Goal: Information Seeking & Learning: Learn about a topic

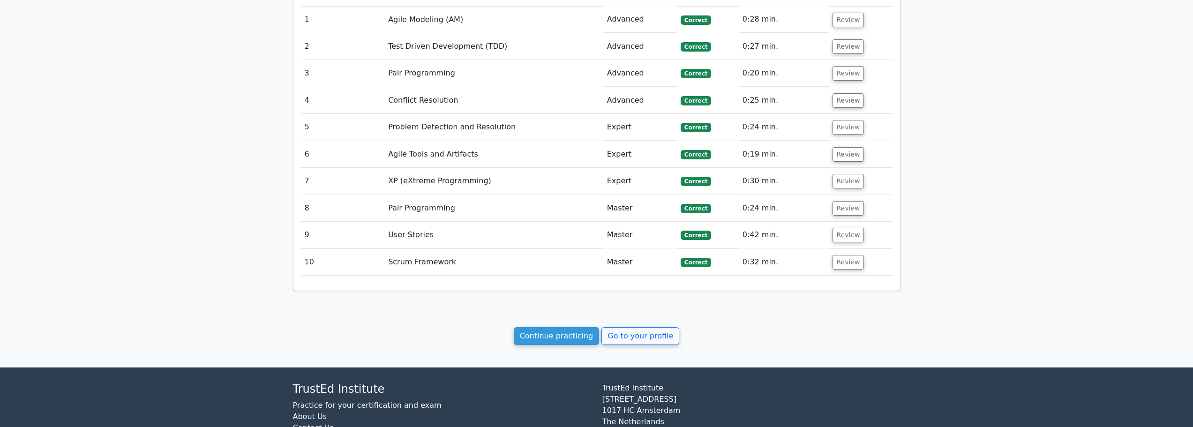
scroll to position [648, 0]
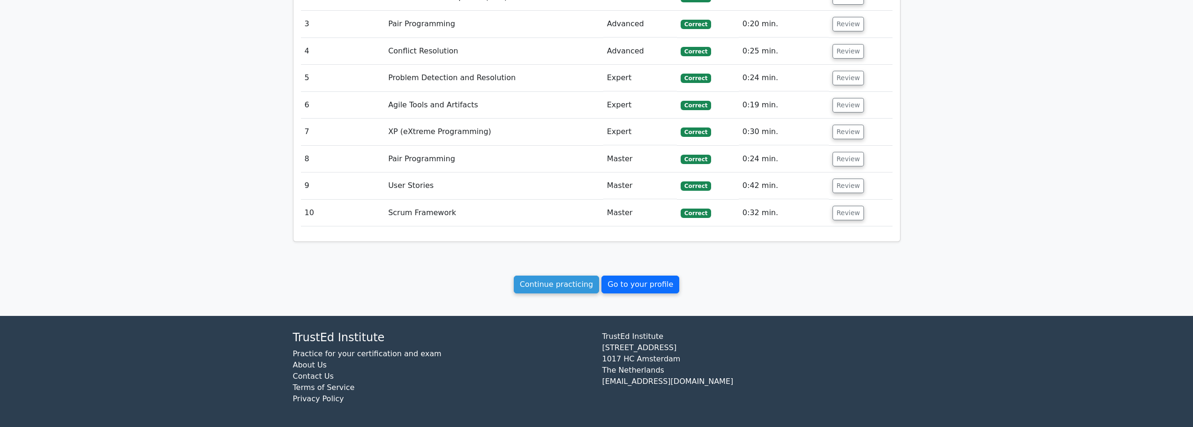
click at [640, 288] on link "Go to your profile" at bounding box center [641, 285] width 78 height 18
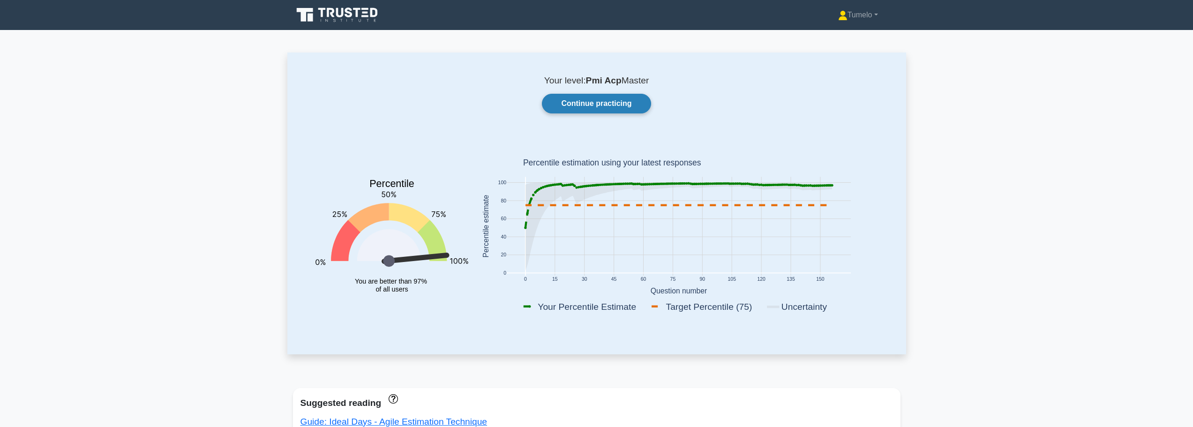
click at [603, 102] on link "Continue practicing" at bounding box center [596, 104] width 109 height 20
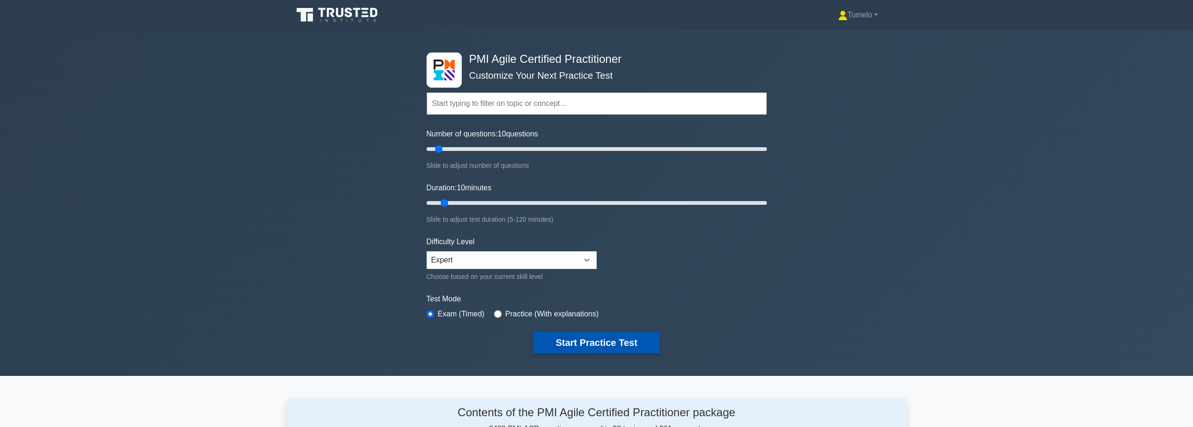
click at [605, 346] on button "Start Practice Test" at bounding box center [596, 343] width 127 height 22
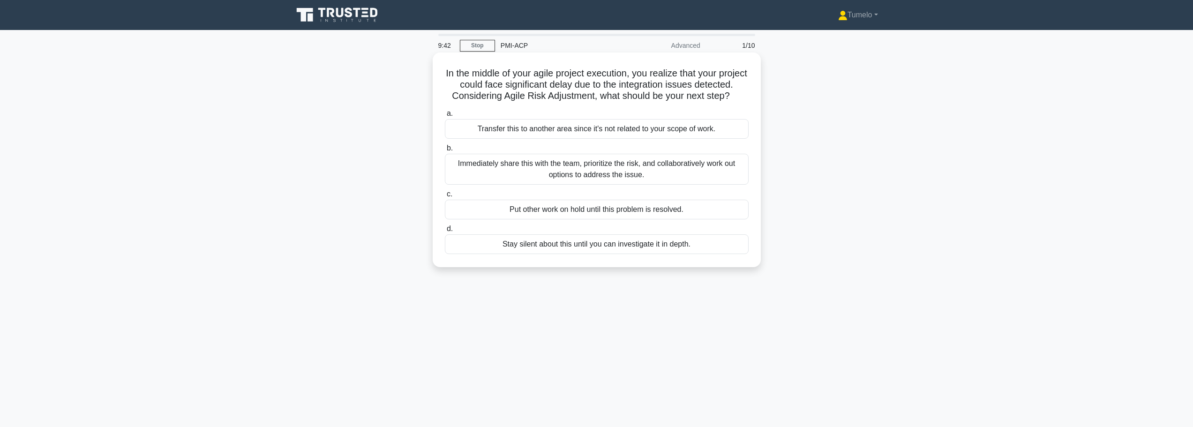
click at [615, 184] on div "Immediately share this with the team, prioritize the risk, and collaboratively …" at bounding box center [597, 169] width 304 height 31
click at [445, 151] on input "b. Immediately share this with the team, prioritize the risk, and collaborative…" at bounding box center [445, 148] width 0 height 6
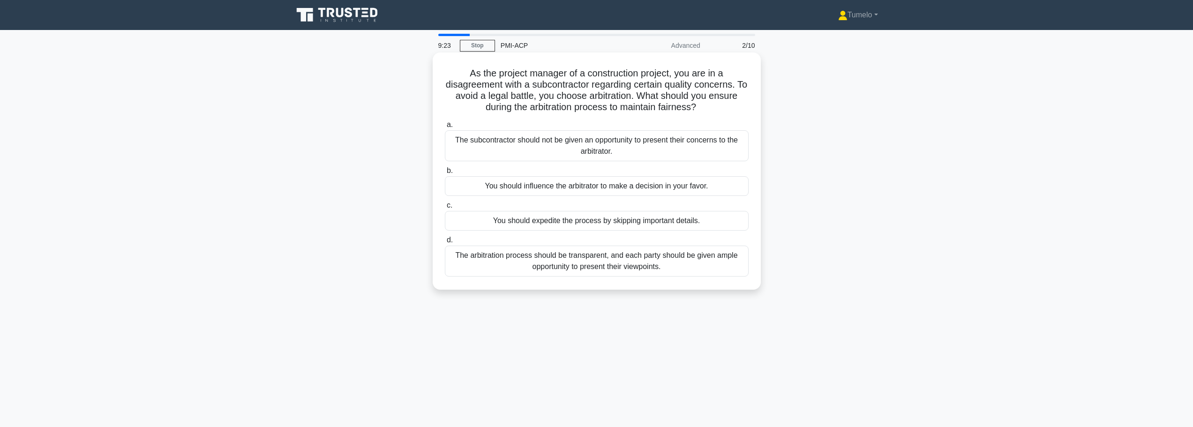
click at [664, 263] on div "The arbitration process should be transparent, and each party should be given a…" at bounding box center [597, 261] width 304 height 31
click at [445, 243] on input "d. The arbitration process should be transparent, and each party should be give…" at bounding box center [445, 240] width 0 height 6
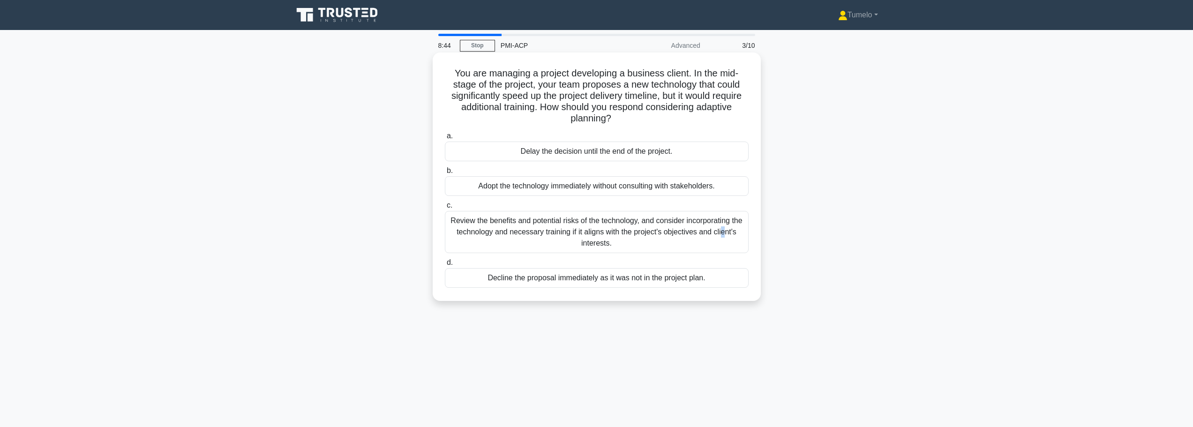
click at [658, 226] on div "Review the benefits and potential risks of the technology, and consider incorpo…" at bounding box center [597, 232] width 304 height 42
click at [664, 238] on div "Review the benefits and potential risks of the technology, and consider incorpo…" at bounding box center [597, 232] width 304 height 42
click at [445, 209] on input "c. Review the benefits and potential risks of the technology, and consider inco…" at bounding box center [445, 206] width 0 height 6
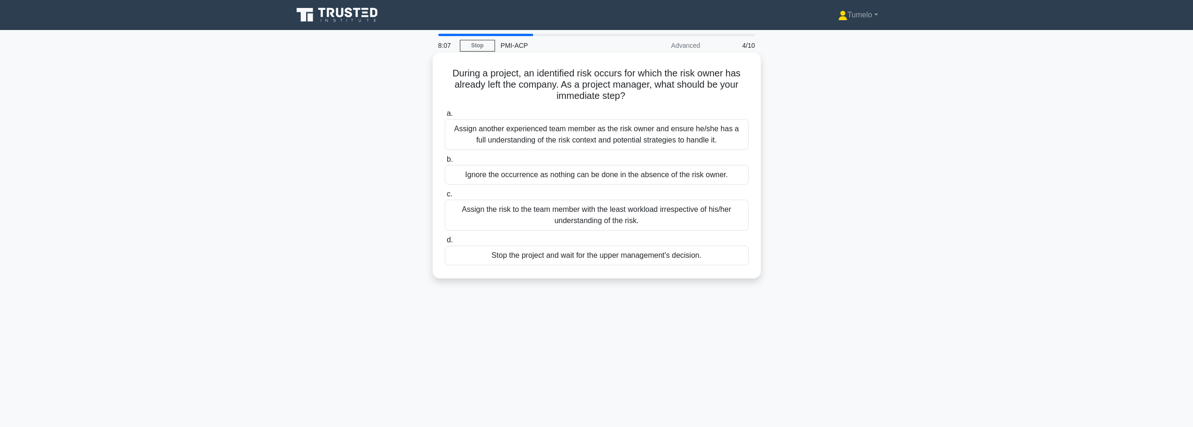
click at [632, 141] on div "Assign another experienced team member as the risk owner and ensure he/she has …" at bounding box center [597, 134] width 304 height 31
click at [445, 117] on input "a. Assign another experienced team member as the risk owner and ensure he/she h…" at bounding box center [445, 114] width 0 height 6
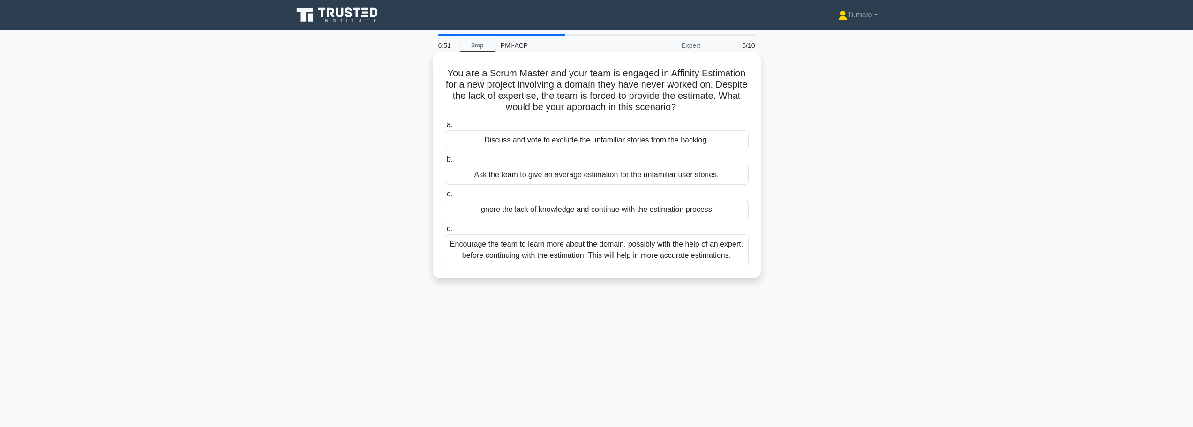
click at [611, 253] on div "Encourage the team to learn more about the domain, possibly with the help of an…" at bounding box center [597, 249] width 304 height 31
click at [445, 232] on input "d. Encourage the team to learn more about the domain, possibly with the help of…" at bounding box center [445, 229] width 0 height 6
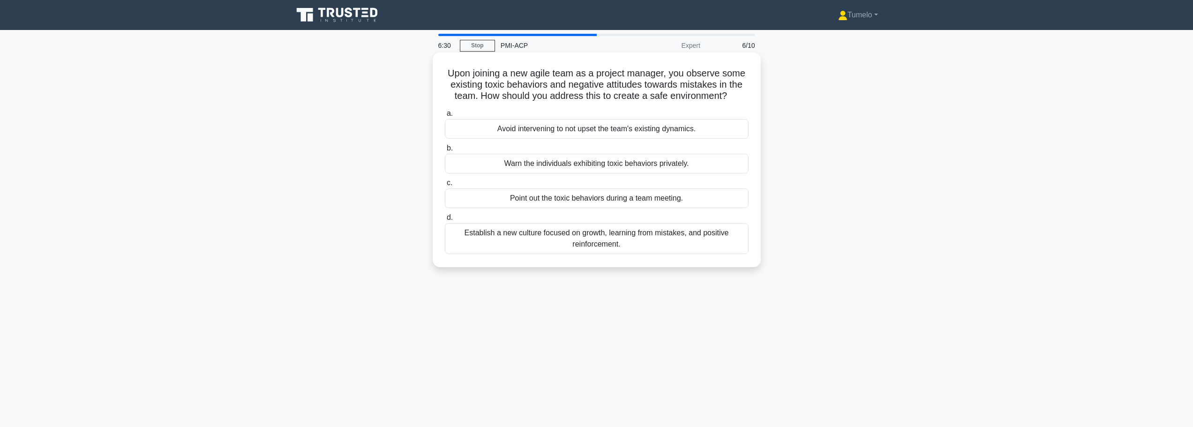
click at [597, 244] on div "Establish a new culture focused on growth, learning from mistakes, and positive…" at bounding box center [597, 238] width 304 height 31
click at [445, 221] on input "d. Establish a new culture focused on growth, learning from mistakes, and posit…" at bounding box center [445, 218] width 0 height 6
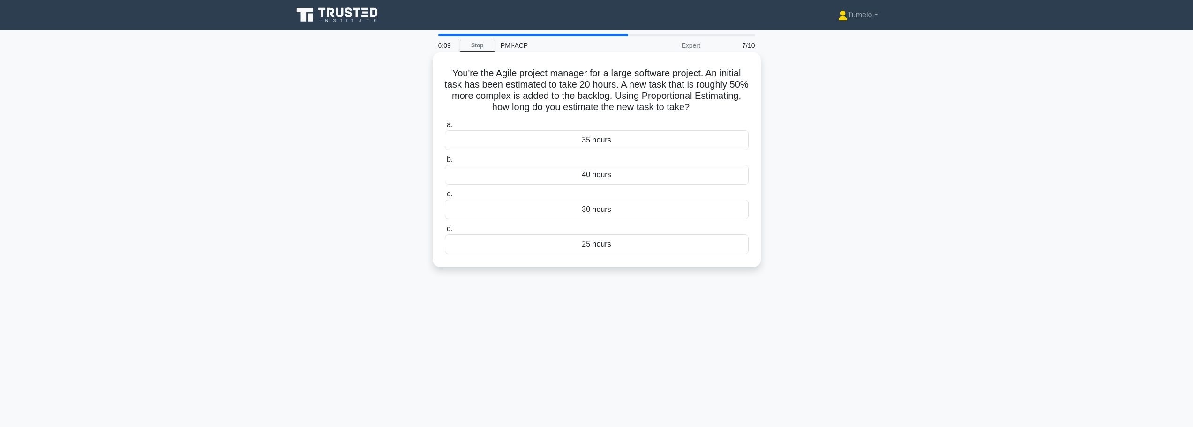
click at [605, 212] on div "30 hours" at bounding box center [597, 210] width 304 height 20
click at [445, 197] on input "c. 30 hours" at bounding box center [445, 194] width 0 height 6
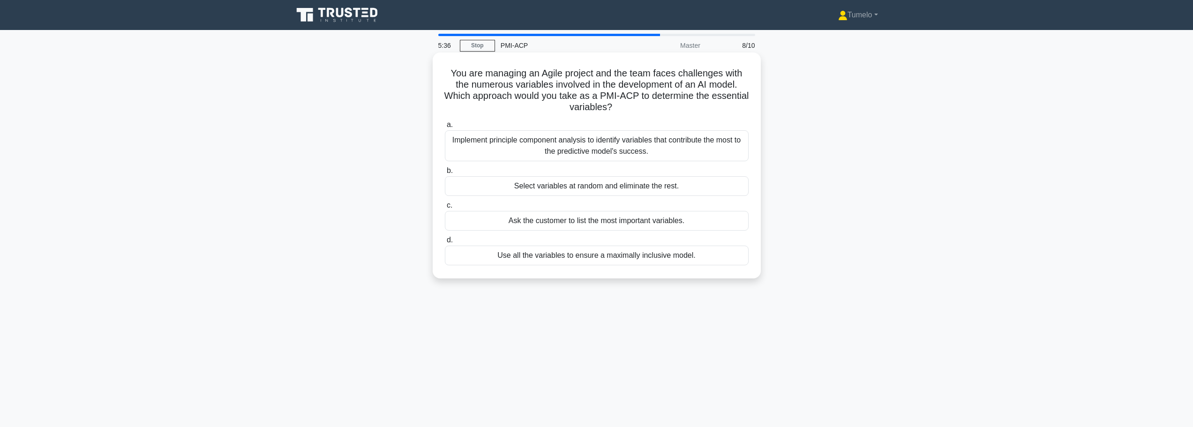
click at [619, 151] on div "Implement principle component analysis to identify variables that contribute th…" at bounding box center [597, 145] width 304 height 31
click at [445, 128] on input "a. Implement principle component analysis to identify variables that contribute…" at bounding box center [445, 125] width 0 height 6
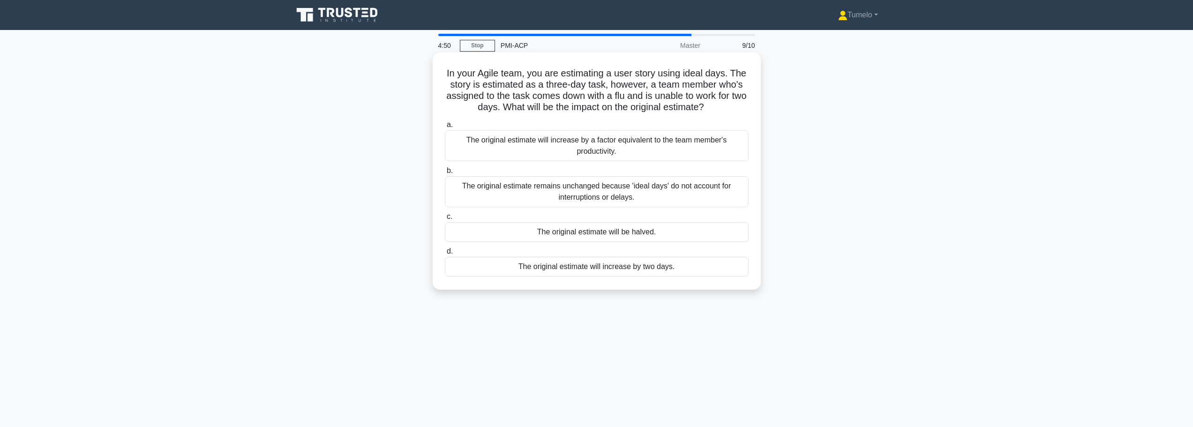
click at [619, 266] on div "The original estimate will increase by two days." at bounding box center [597, 267] width 304 height 20
click at [445, 255] on input "d. The original estimate will increase by two days." at bounding box center [445, 252] width 0 height 6
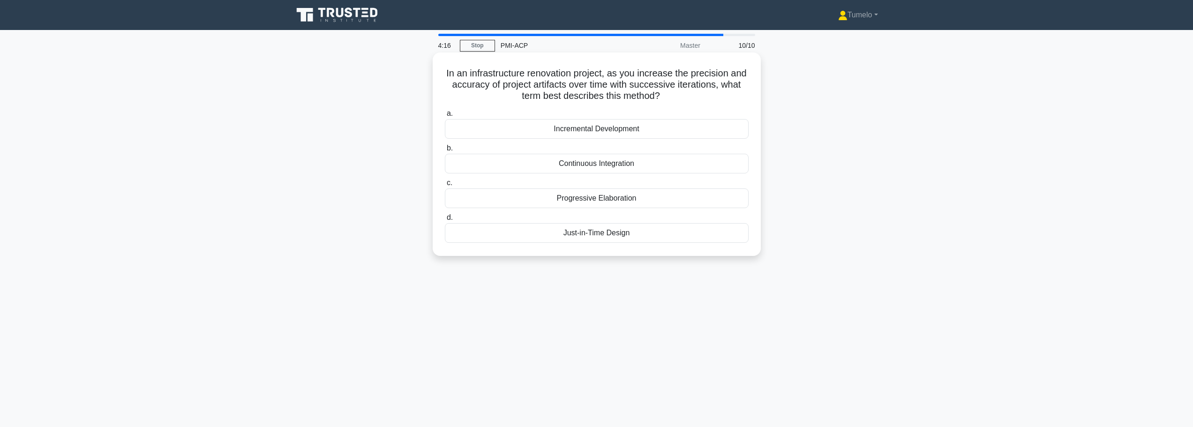
click at [604, 201] on div "Progressive Elaboration" at bounding box center [597, 199] width 304 height 20
click at [445, 186] on input "c. Progressive Elaboration" at bounding box center [445, 183] width 0 height 6
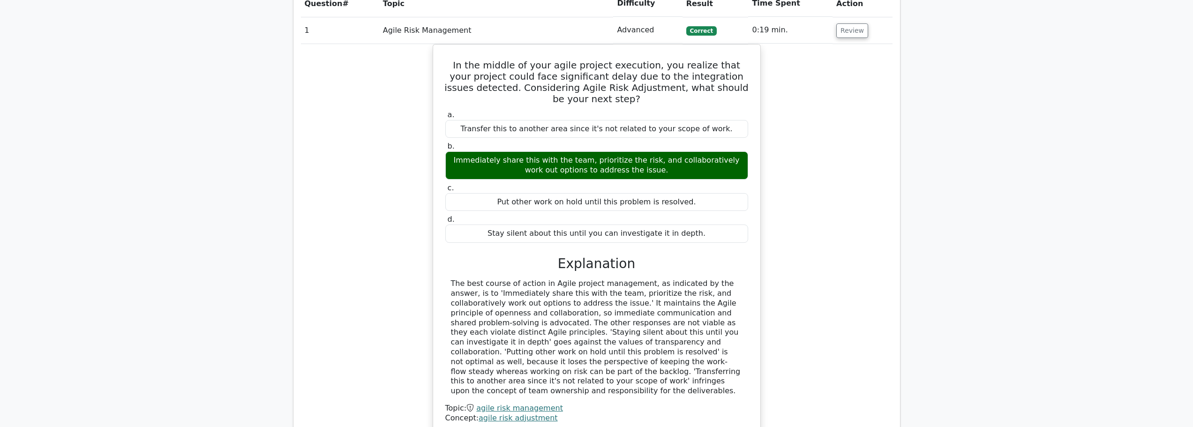
scroll to position [563, 0]
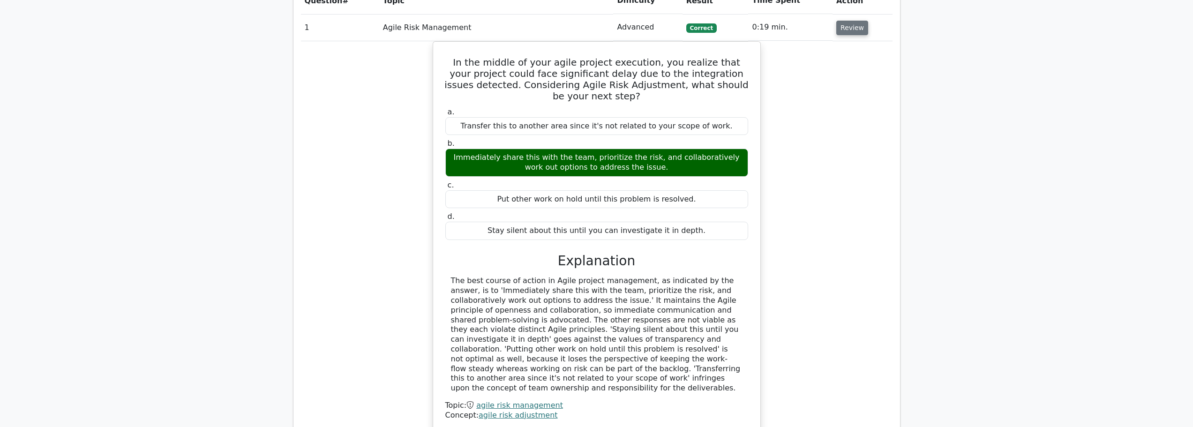
click at [847, 31] on button "Review" at bounding box center [853, 28] width 32 height 15
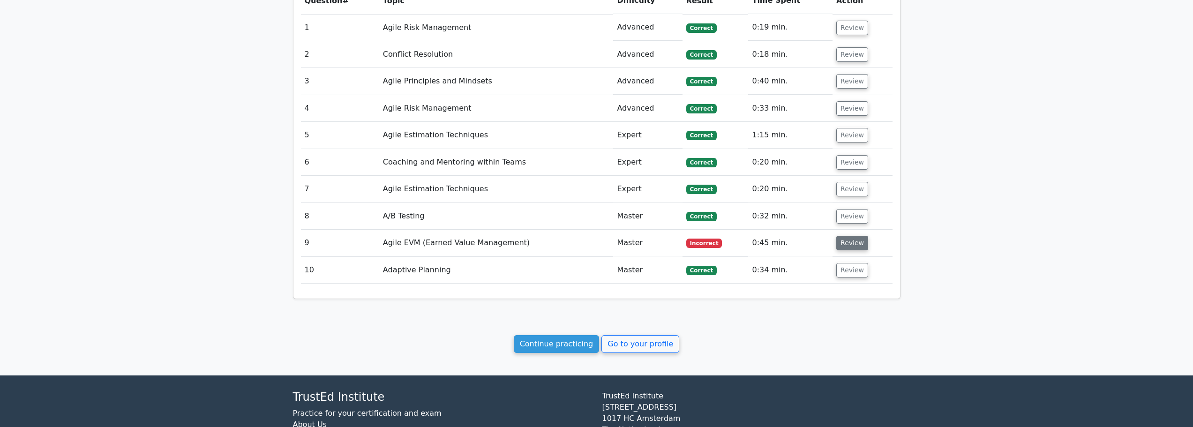
click at [855, 243] on button "Review" at bounding box center [853, 243] width 32 height 15
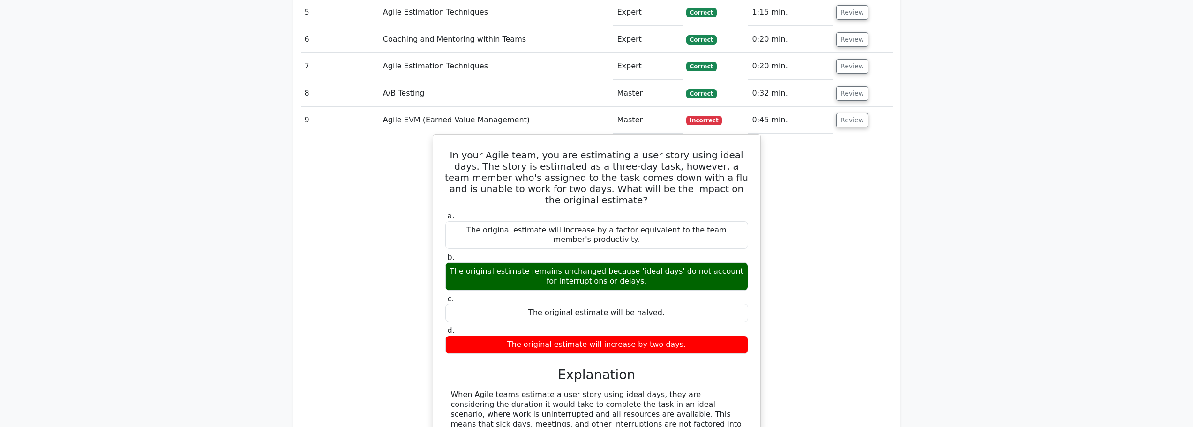
scroll to position [703, 0]
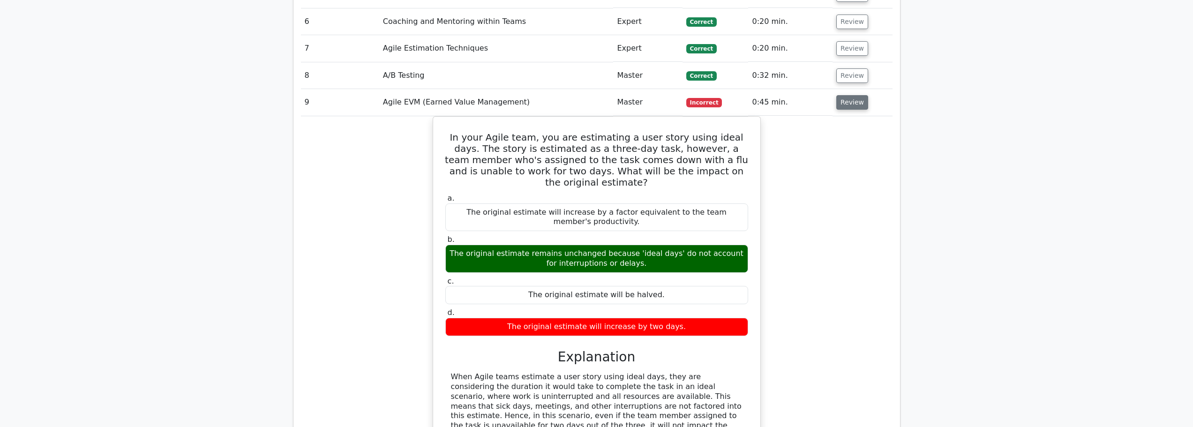
click at [849, 101] on button "Review" at bounding box center [853, 102] width 32 height 15
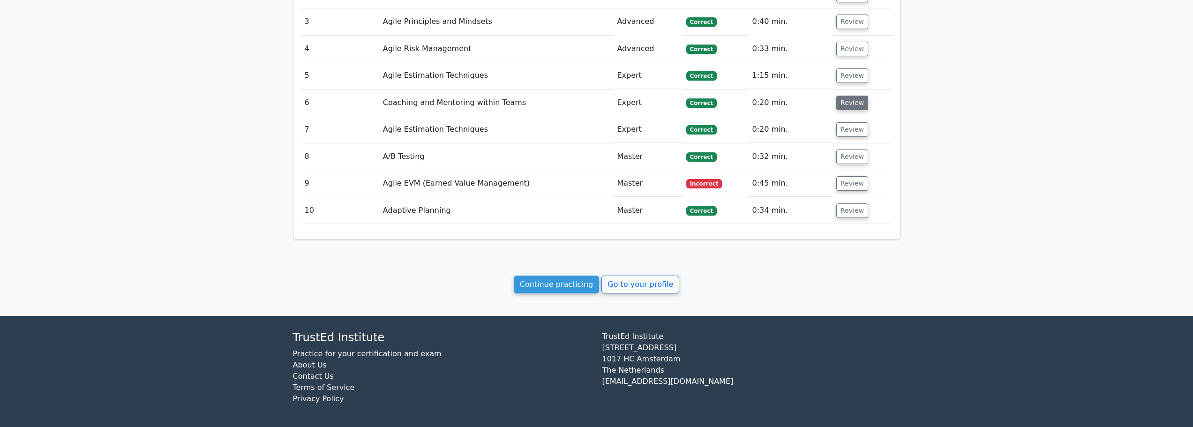
scroll to position [622, 0]
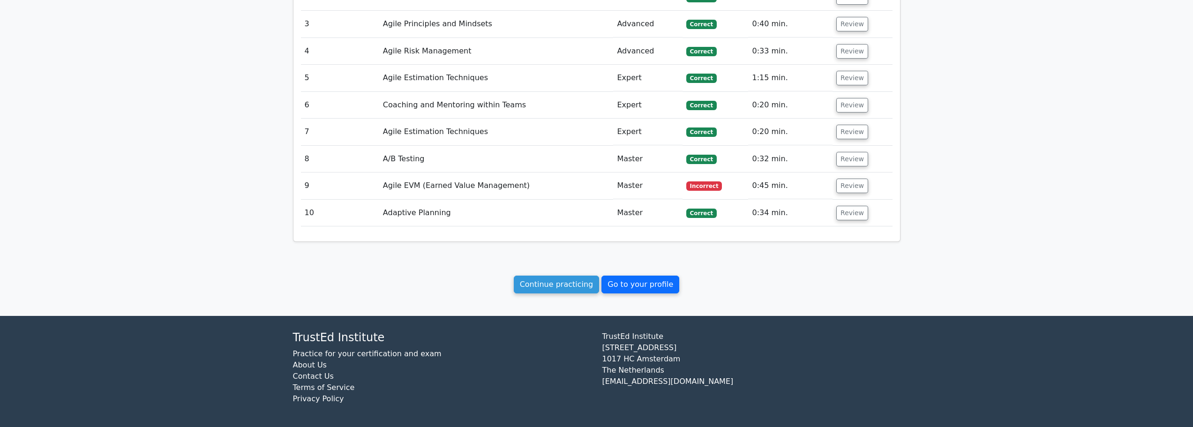
click at [626, 287] on link "Go to your profile" at bounding box center [641, 285] width 78 height 18
